Goal: Navigation & Orientation: Find specific page/section

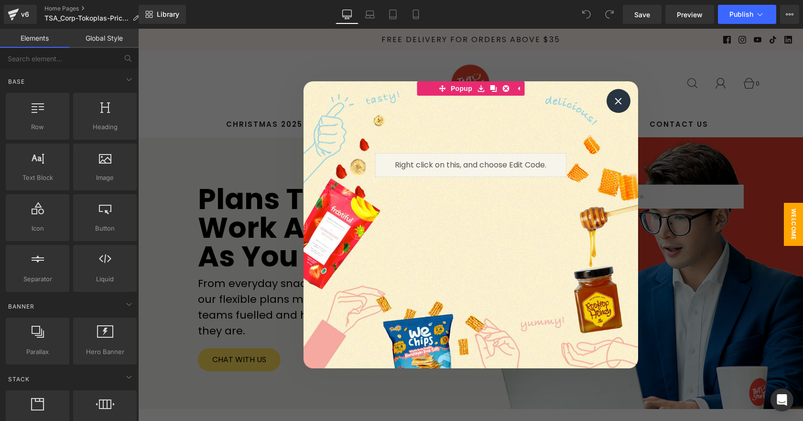
click at [227, 97] on div at bounding box center [470, 225] width 665 height 392
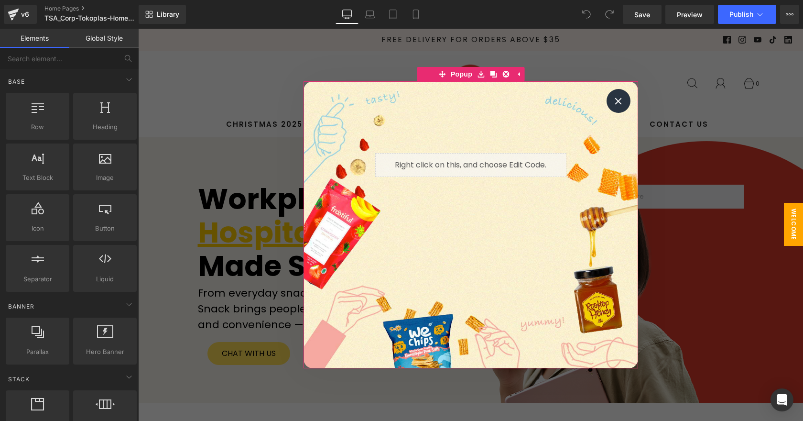
click at [620, 104] on div at bounding box center [619, 101] width 24 height 24
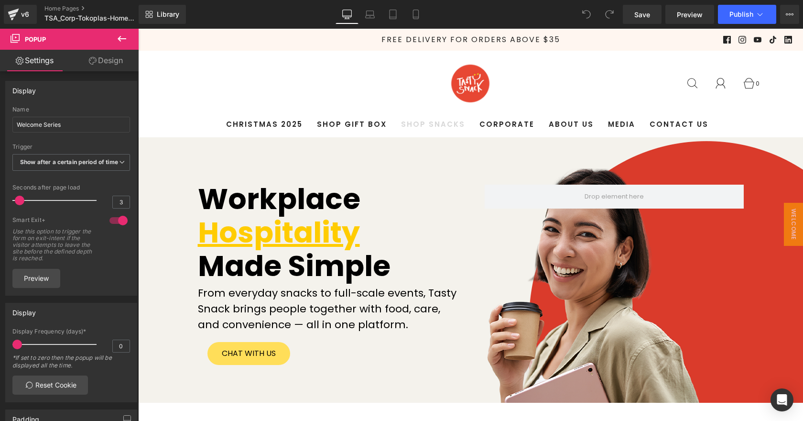
click at [426, 120] on span "SHOP SNACKS" at bounding box center [433, 124] width 64 height 11
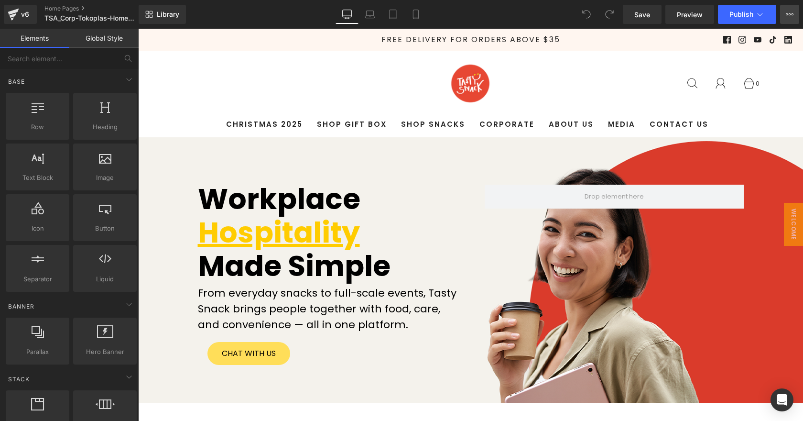
click at [789, 14] on icon at bounding box center [790, 15] width 8 height 8
